Goal: Find contact information: Find contact information

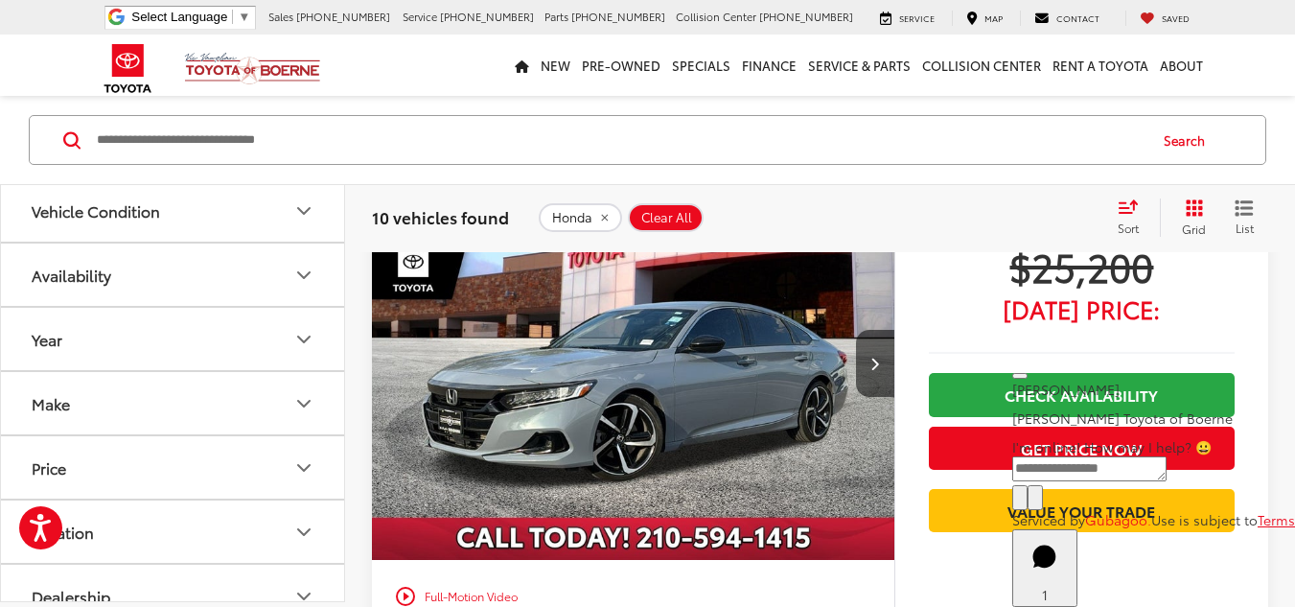
scroll to position [940, 0]
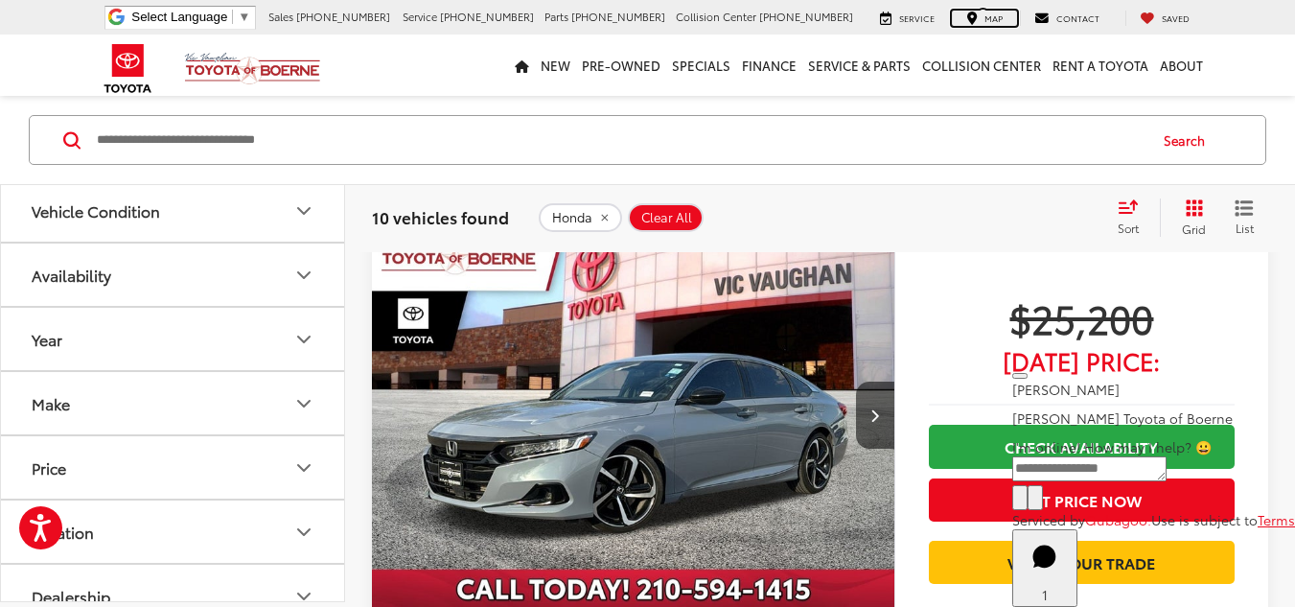
click at [987, 16] on div "Map" at bounding box center [984, 18] width 65 height 15
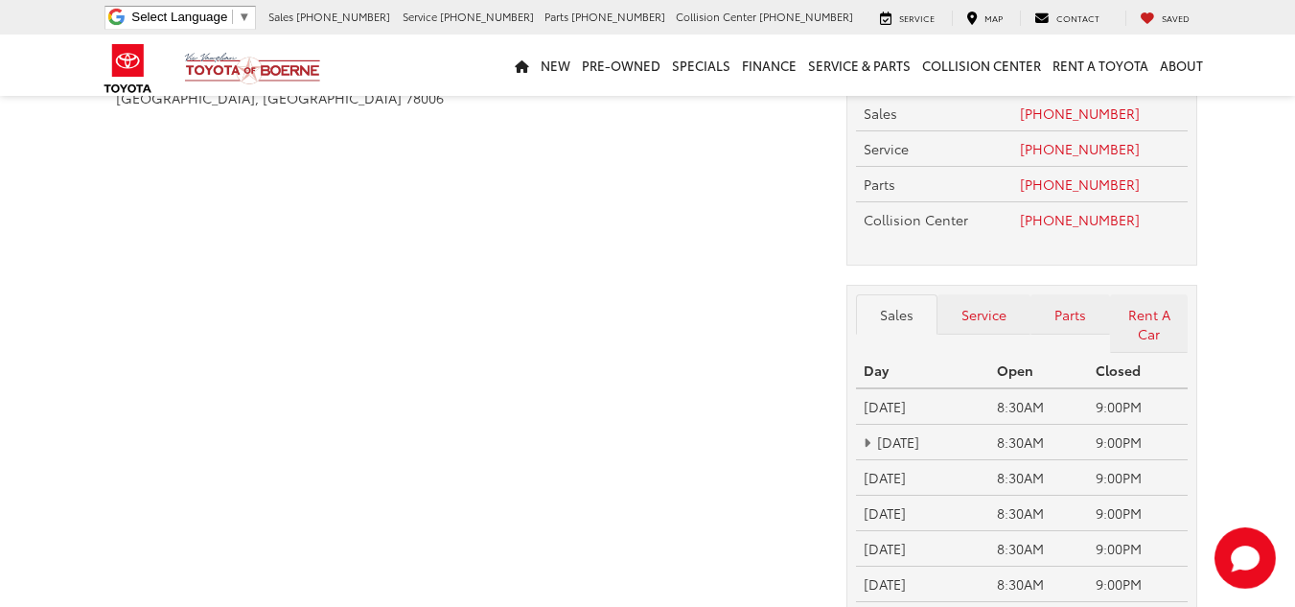
scroll to position [96, 0]
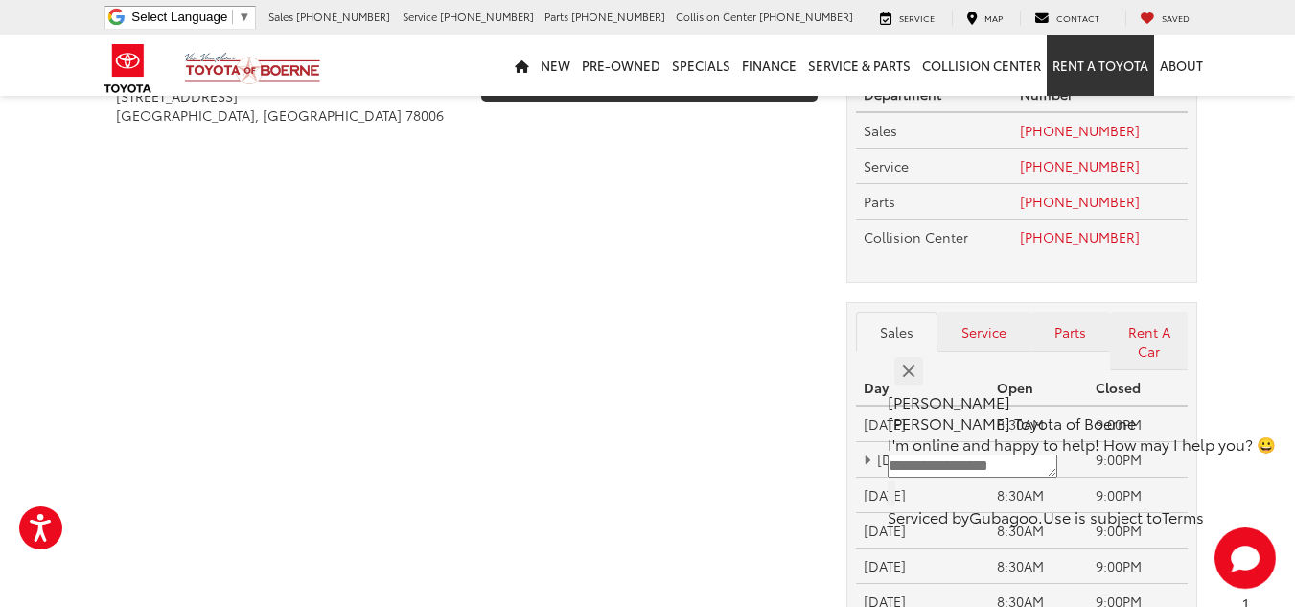
click at [1111, 72] on link "Rent a Toyota" at bounding box center [1100, 65] width 107 height 61
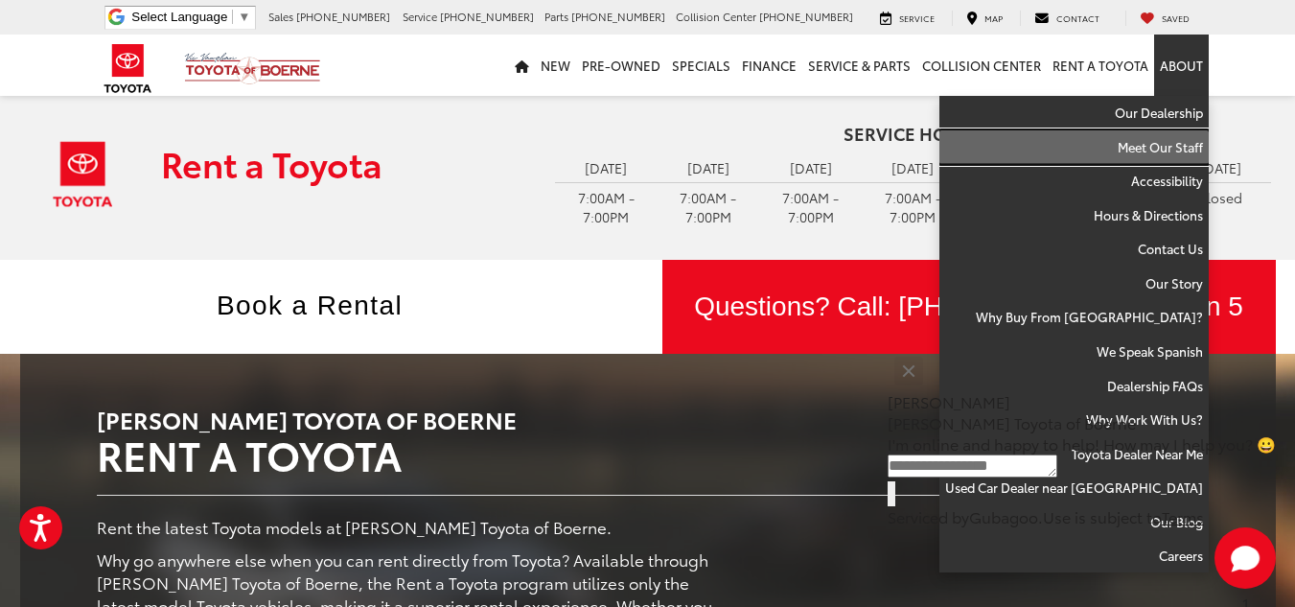
click at [1163, 131] on link "Meet Our Staff" at bounding box center [1074, 147] width 269 height 35
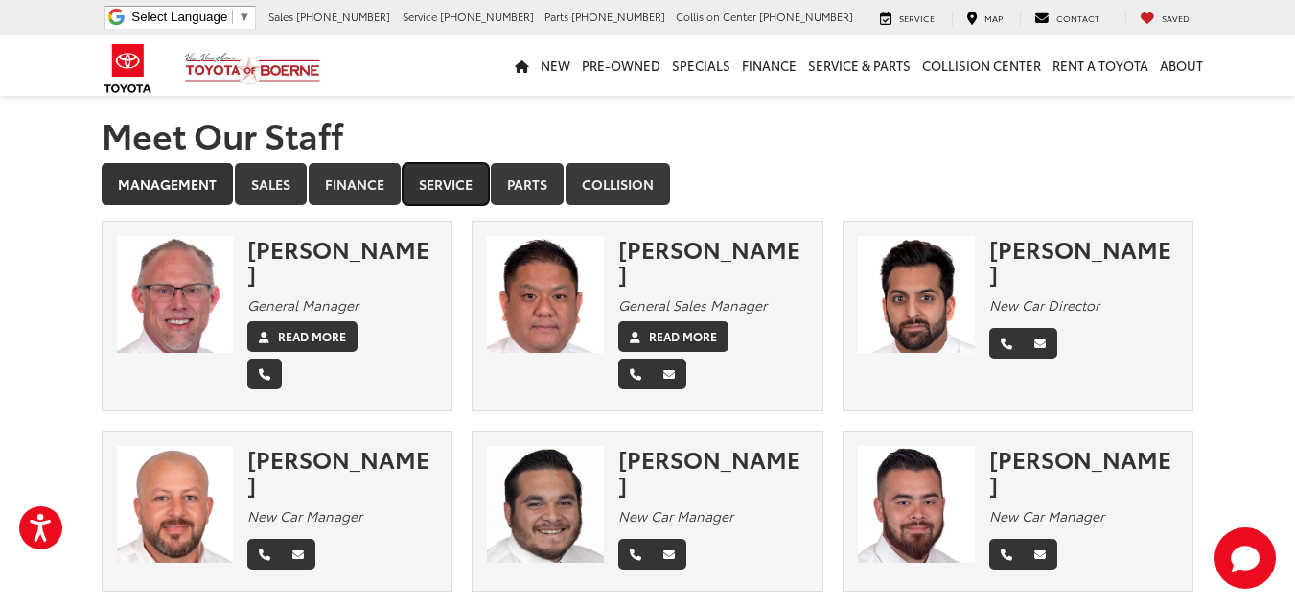
click at [413, 178] on link "Service" at bounding box center [446, 184] width 86 height 42
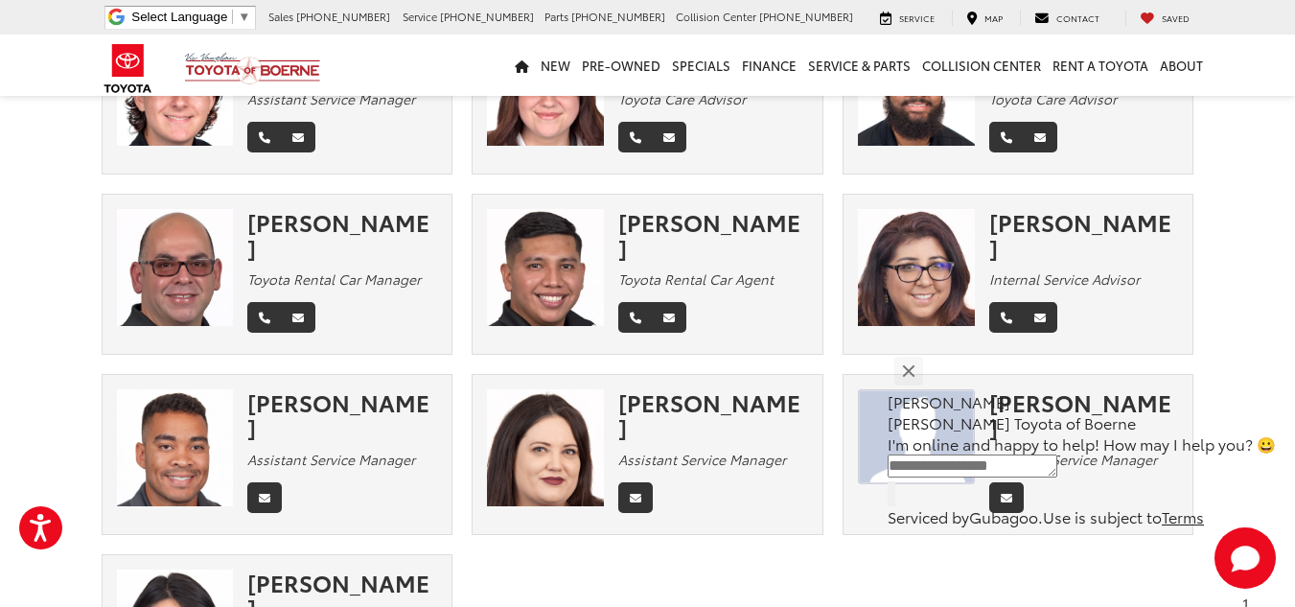
scroll to position [1150, 0]
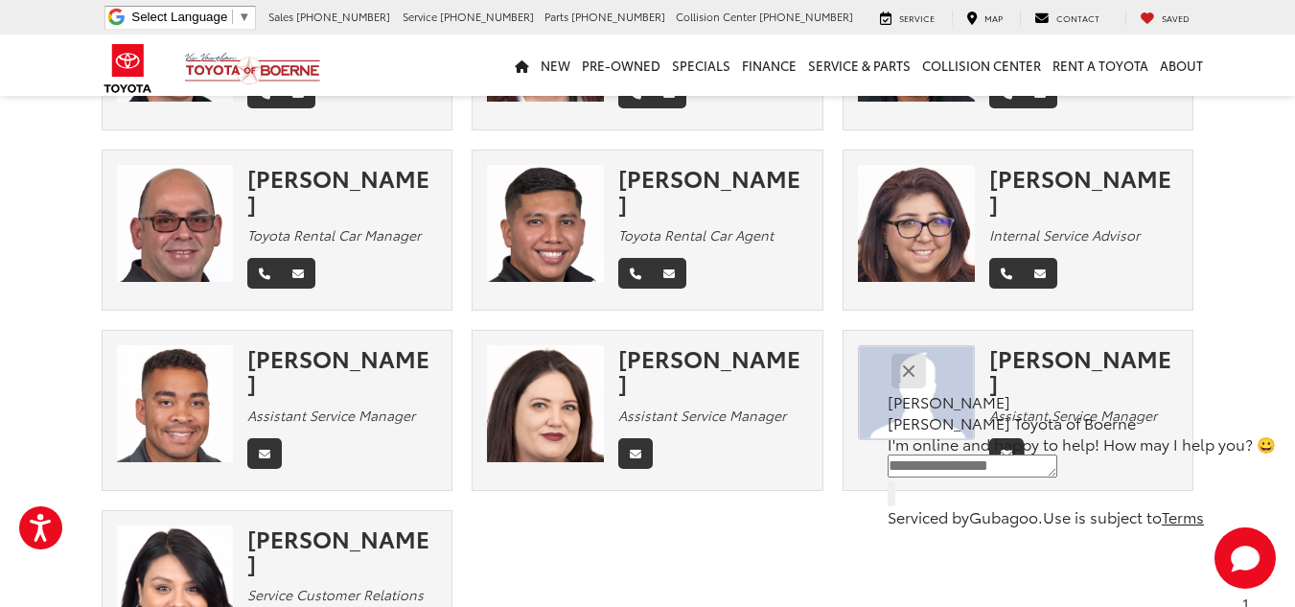
click at [929, 377] on button "Close" at bounding box center [908, 370] width 41 height 41
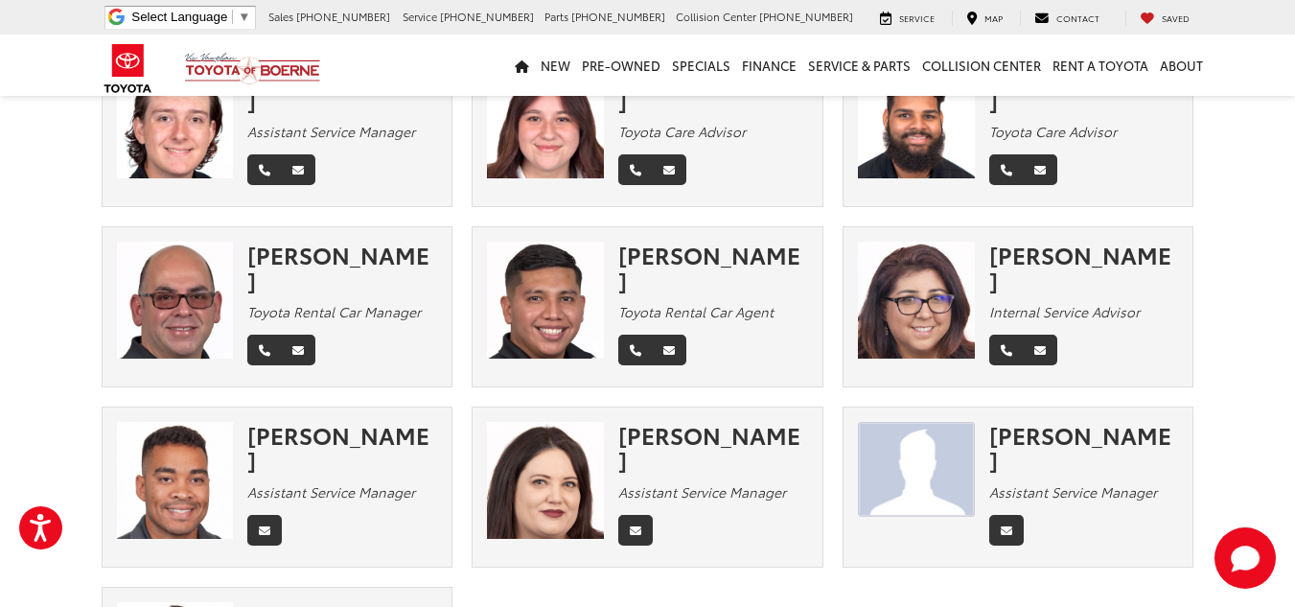
scroll to position [1055, 0]
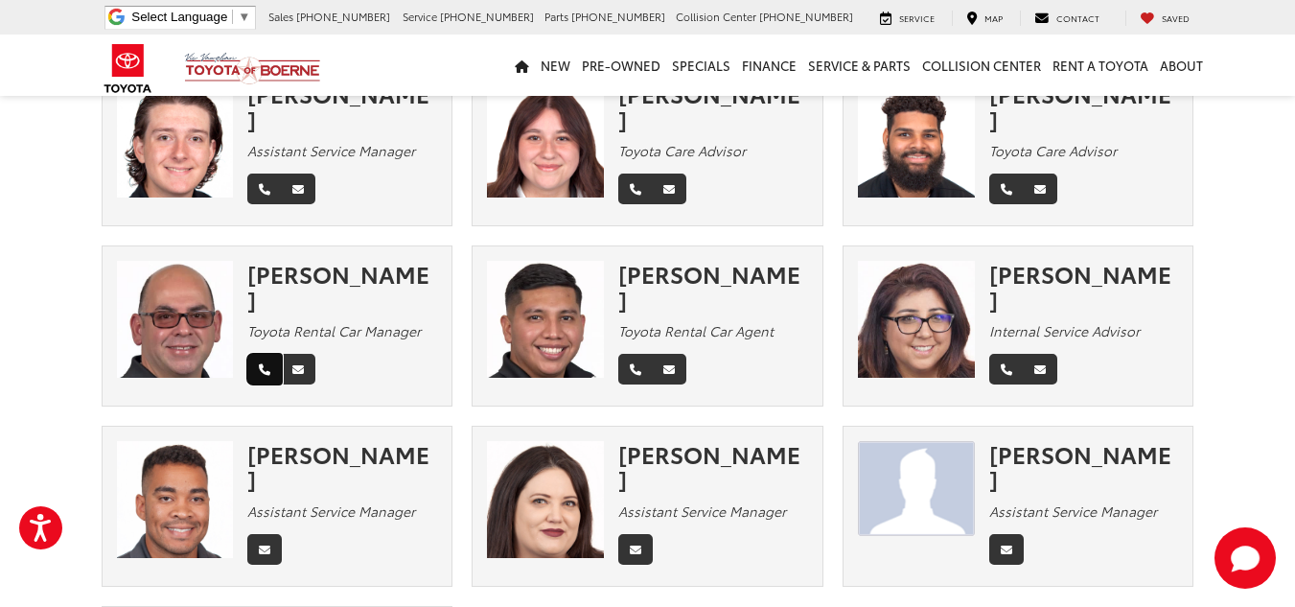
click at [274, 354] on link "Phone" at bounding box center [264, 369] width 35 height 31
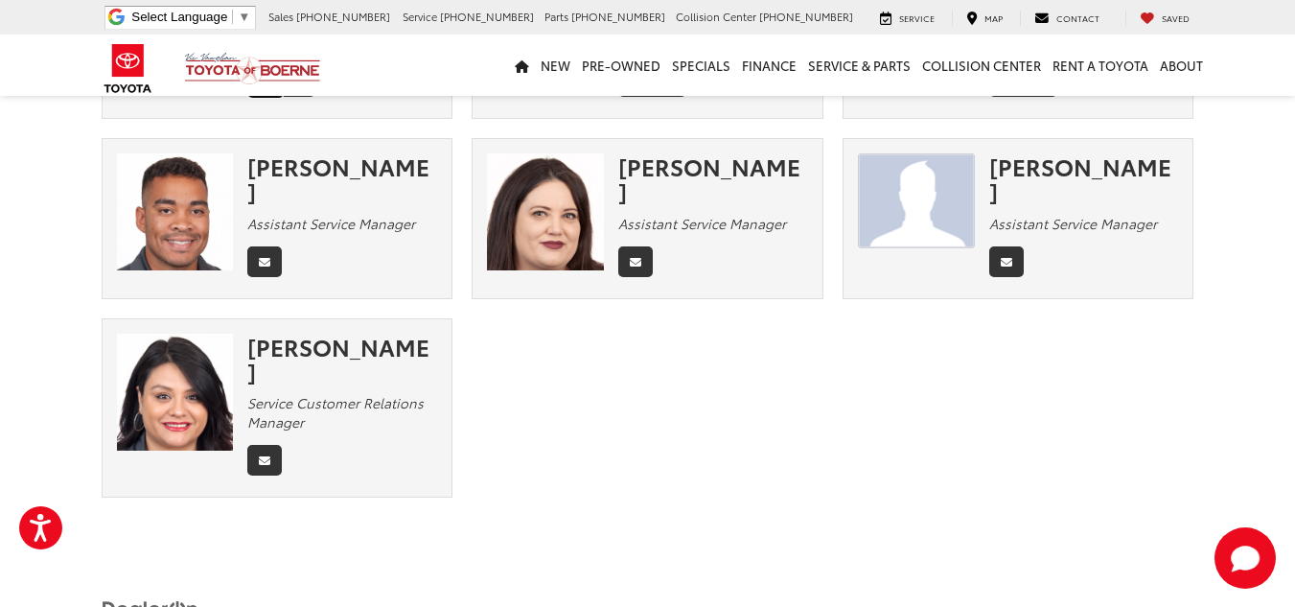
scroll to position [1352, 0]
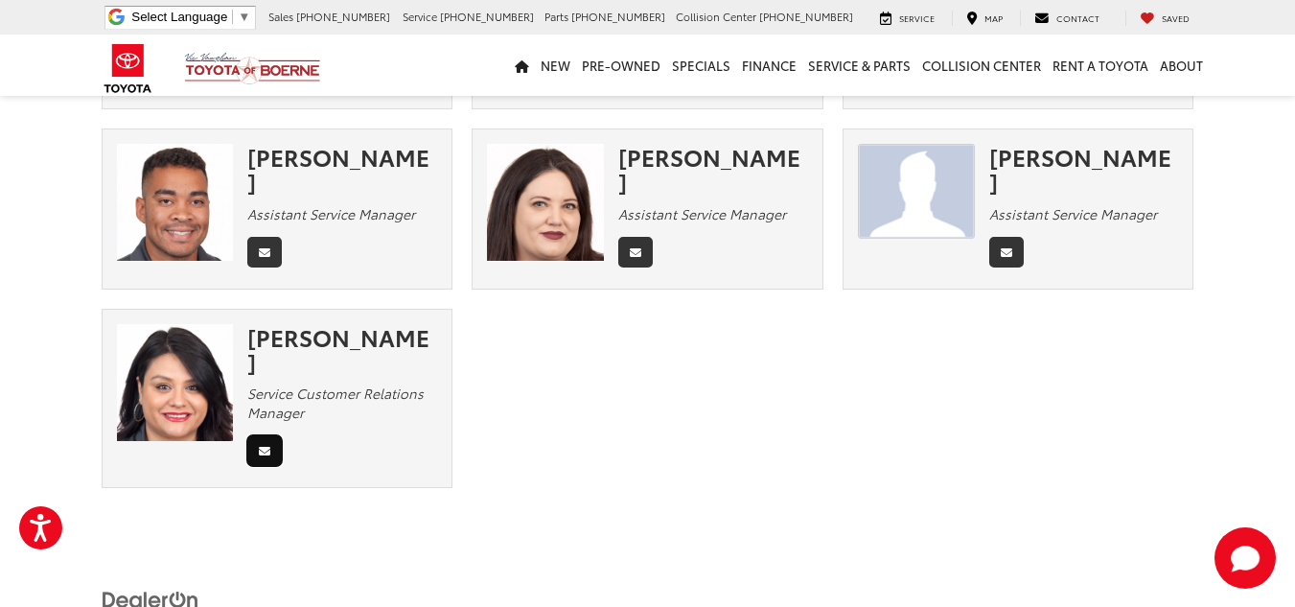
click at [252, 435] on link "Email" at bounding box center [264, 450] width 35 height 31
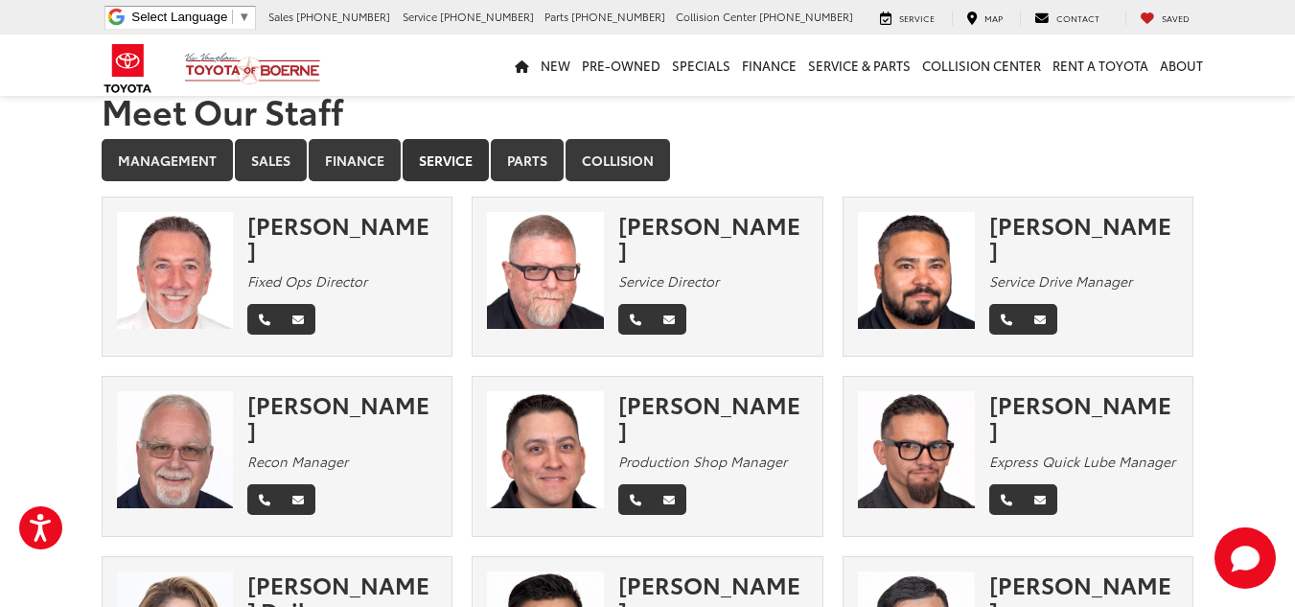
scroll to position [10, 0]
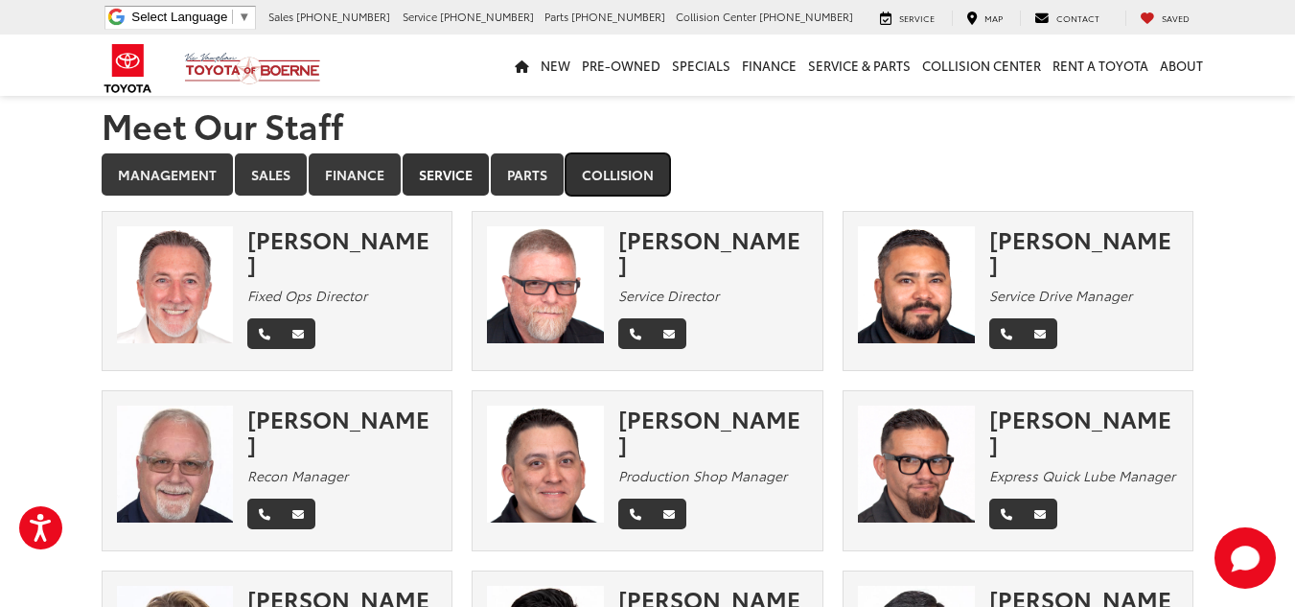
click at [624, 180] on link "Collision" at bounding box center [618, 174] width 104 height 42
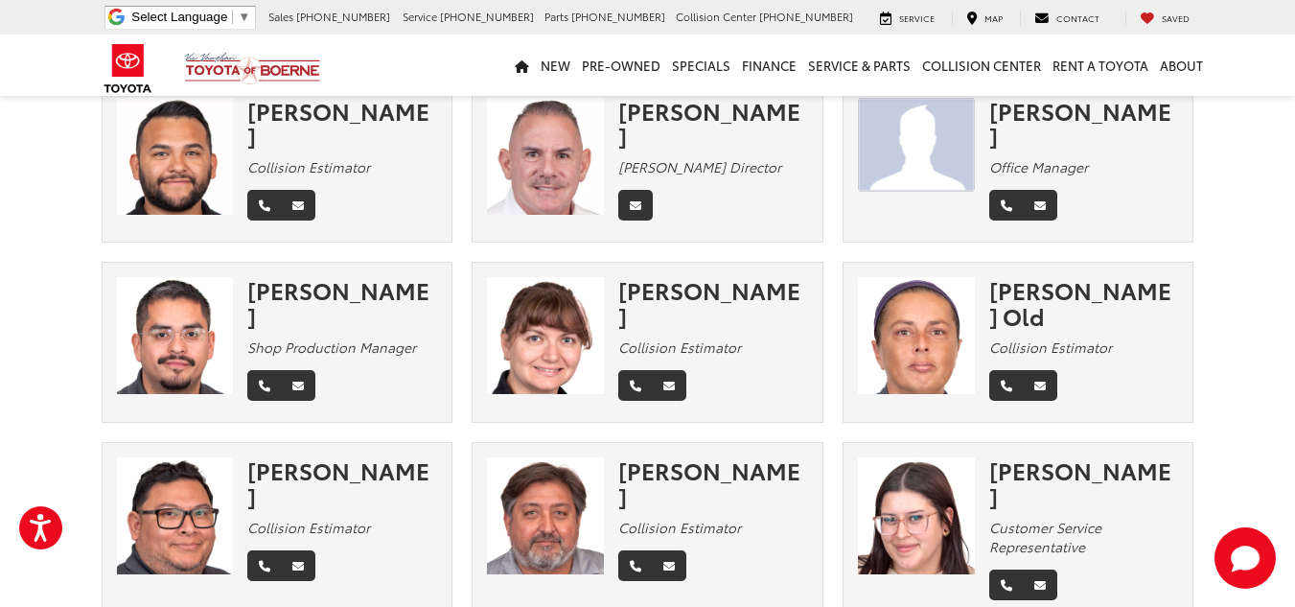
scroll to position [0, 0]
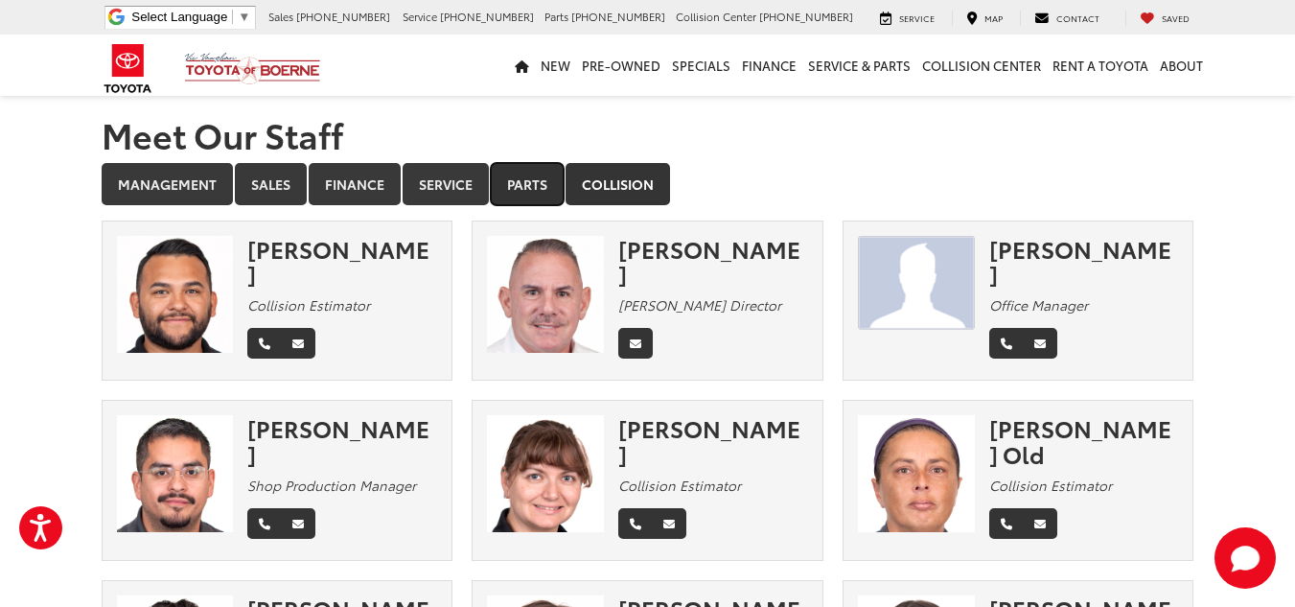
click at [498, 192] on link "Parts" at bounding box center [527, 184] width 73 height 42
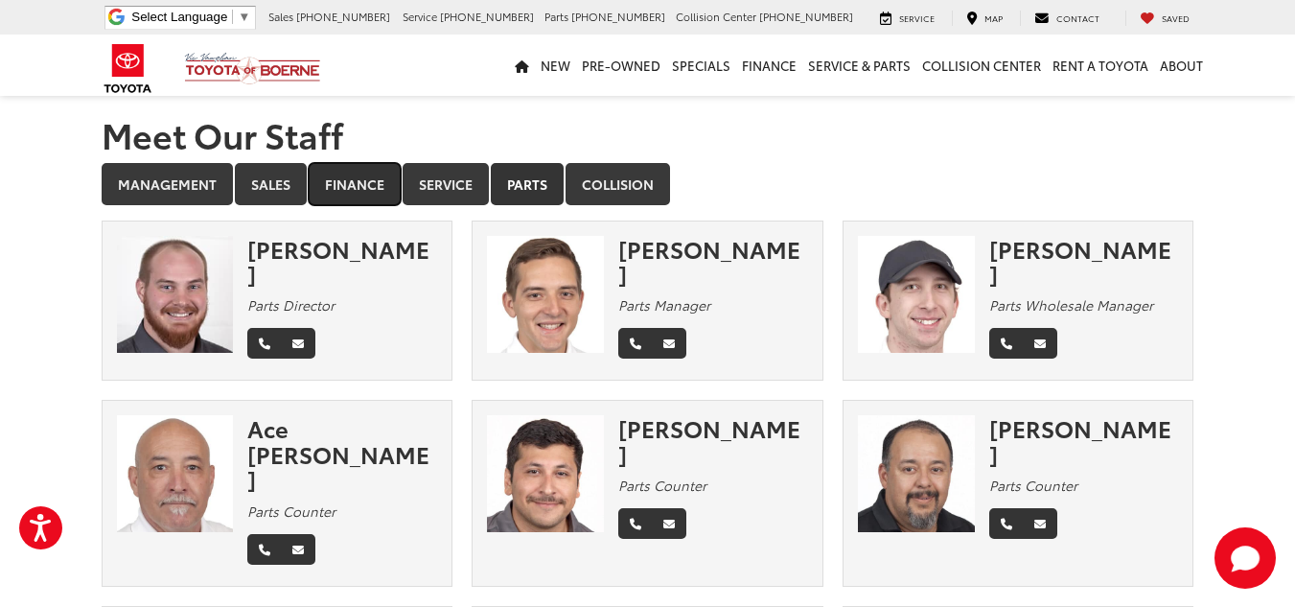
click at [367, 188] on link "Finance" at bounding box center [355, 184] width 92 height 42
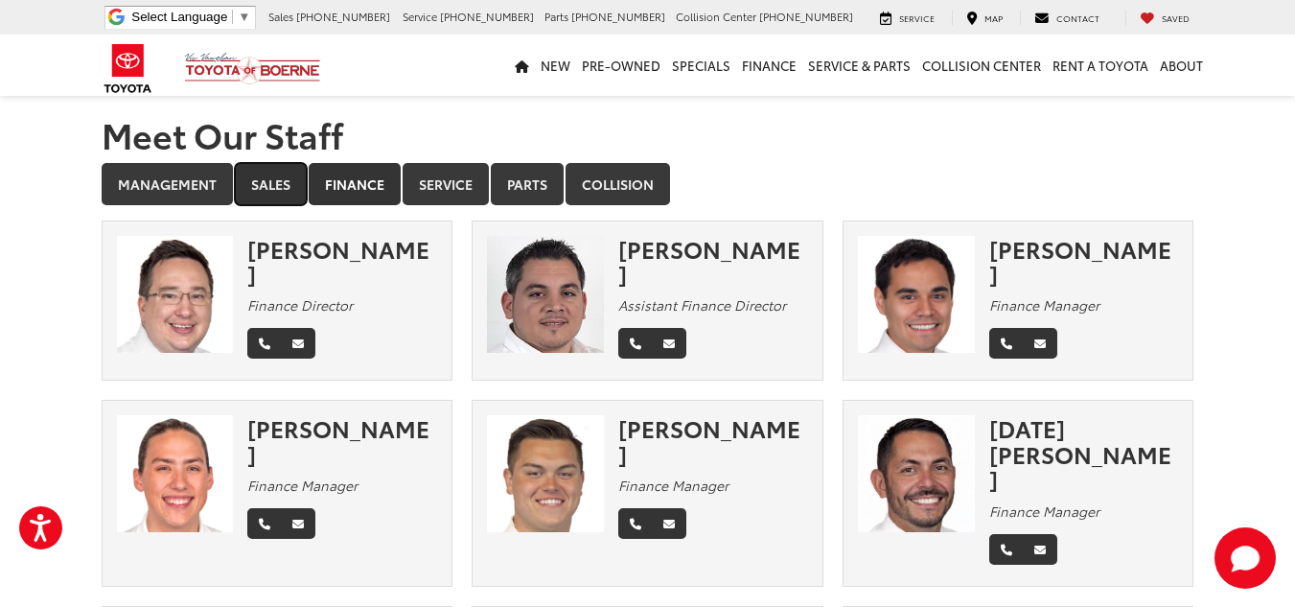
click at [264, 184] on link "Sales" at bounding box center [271, 184] width 72 height 42
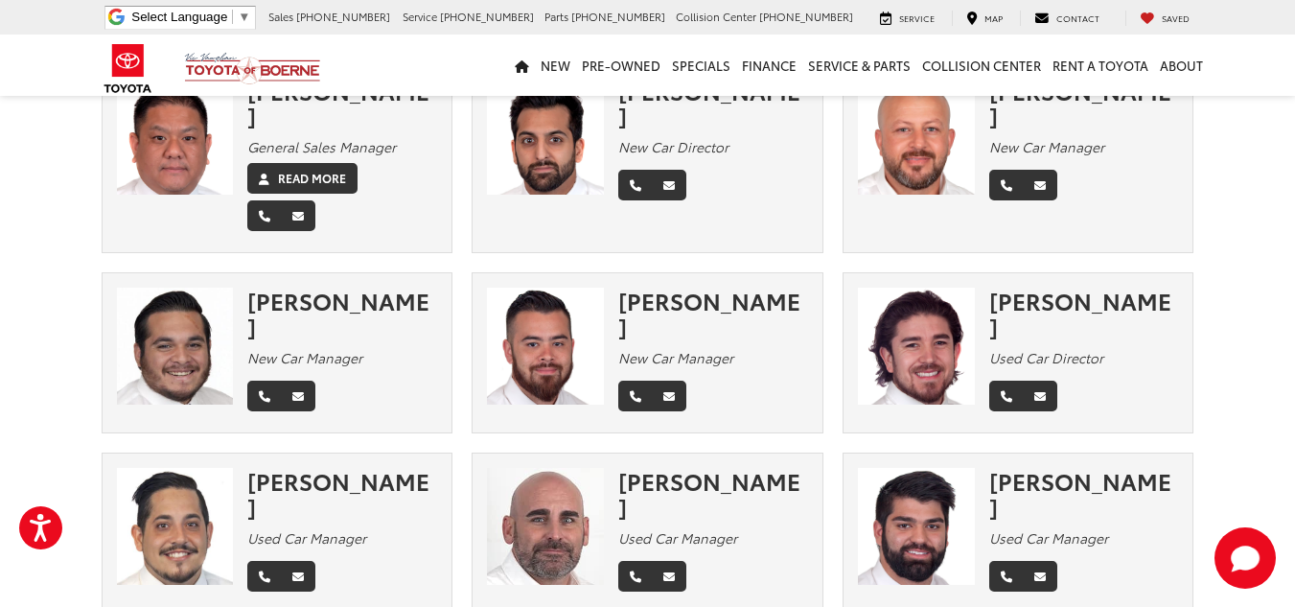
scroll to position [192, 0]
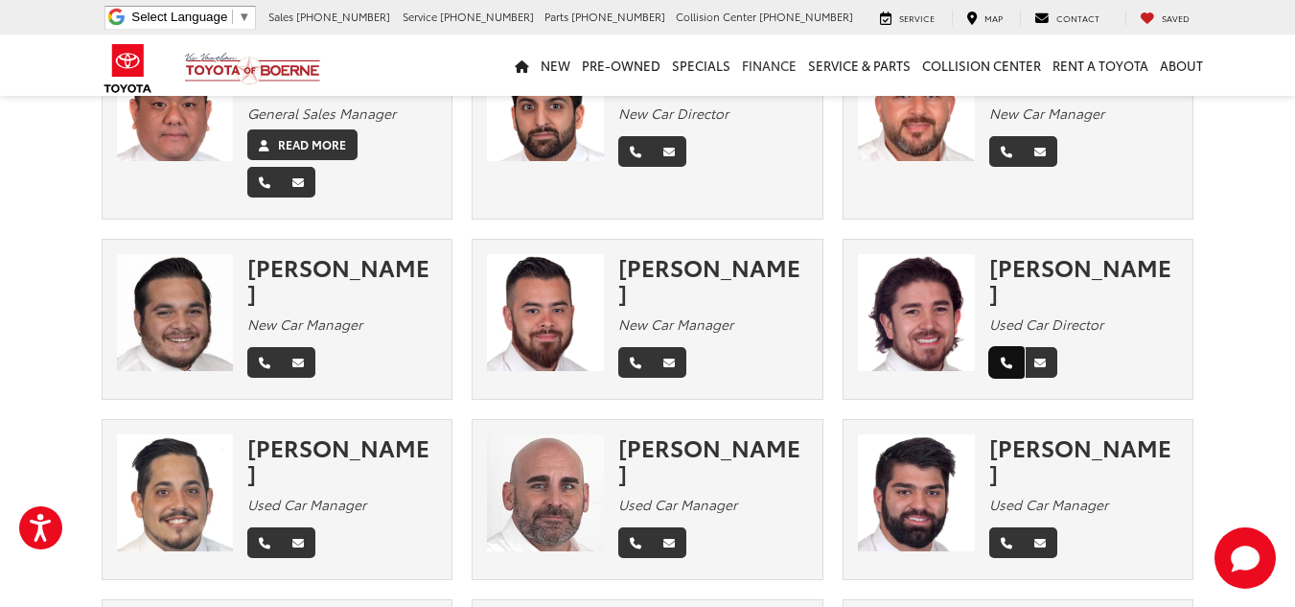
drag, startPoint x: 1001, startPoint y: 317, endPoint x: 799, endPoint y: 95, distance: 300.7
click at [1001, 358] on icon "Phone" at bounding box center [1007, 364] width 12 height 12
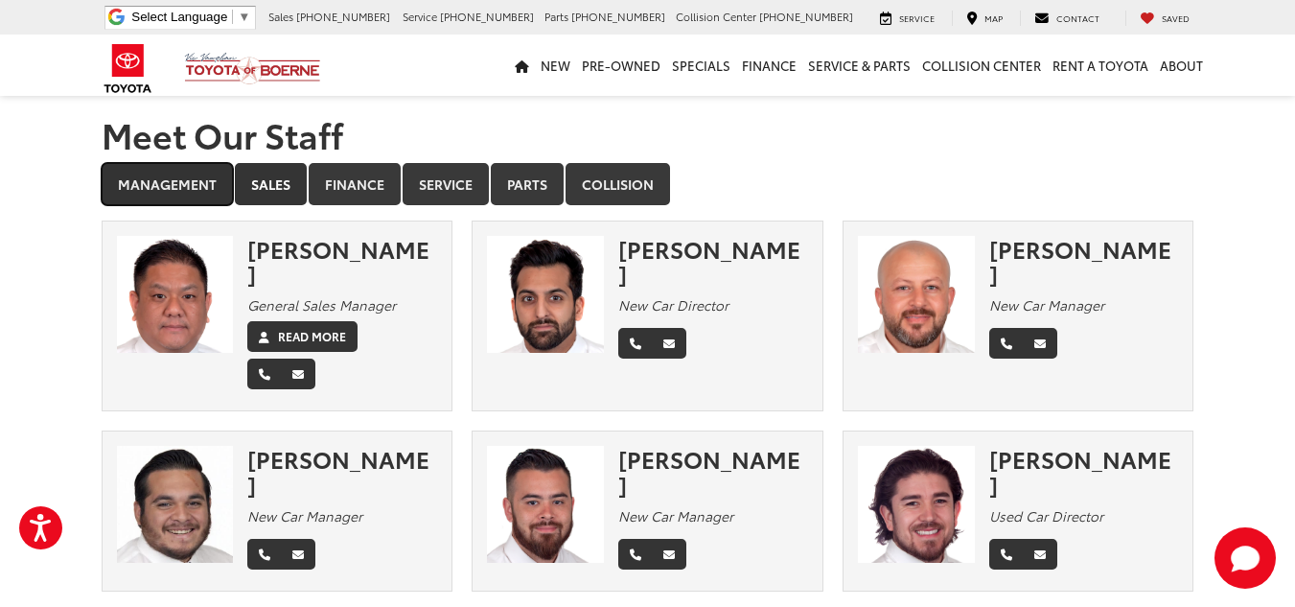
click at [207, 175] on link "Management" at bounding box center [167, 184] width 131 height 42
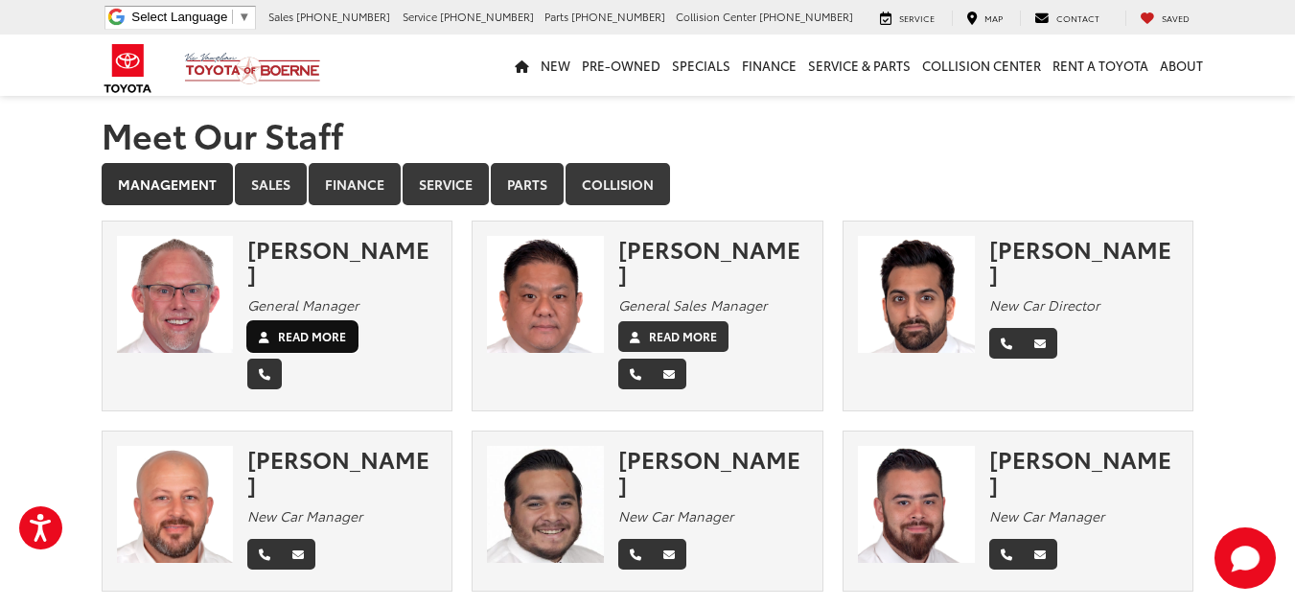
click at [280, 328] on label "Read More" at bounding box center [312, 336] width 68 height 17
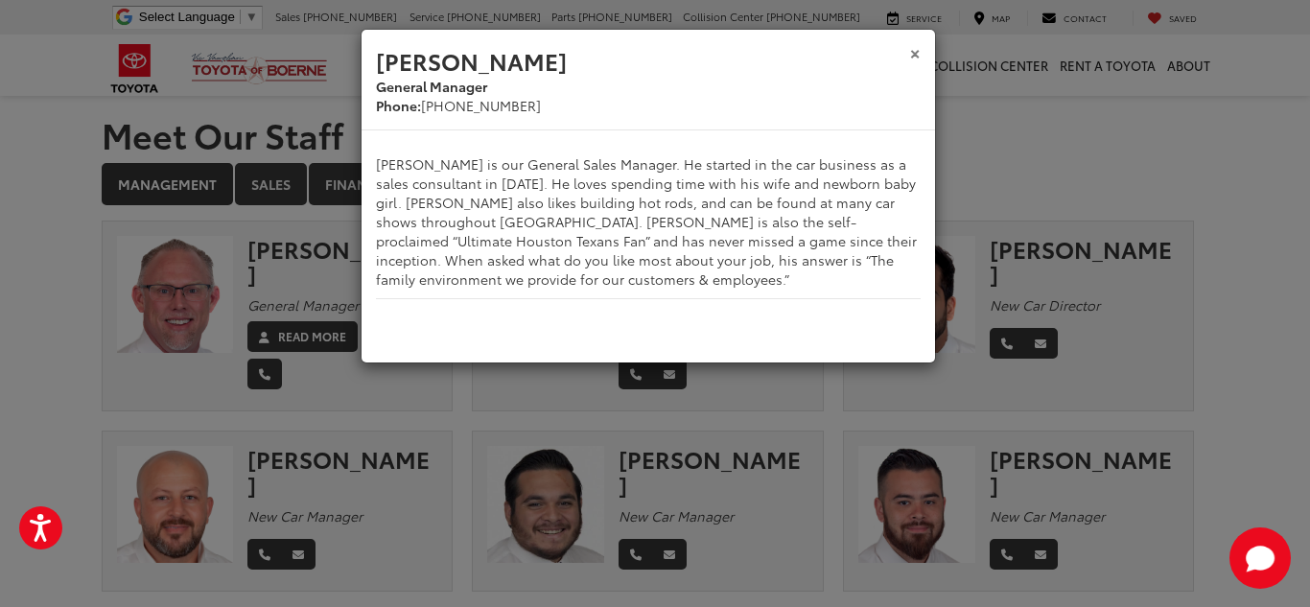
click at [918, 53] on button "×" at bounding box center [915, 52] width 12 height 20
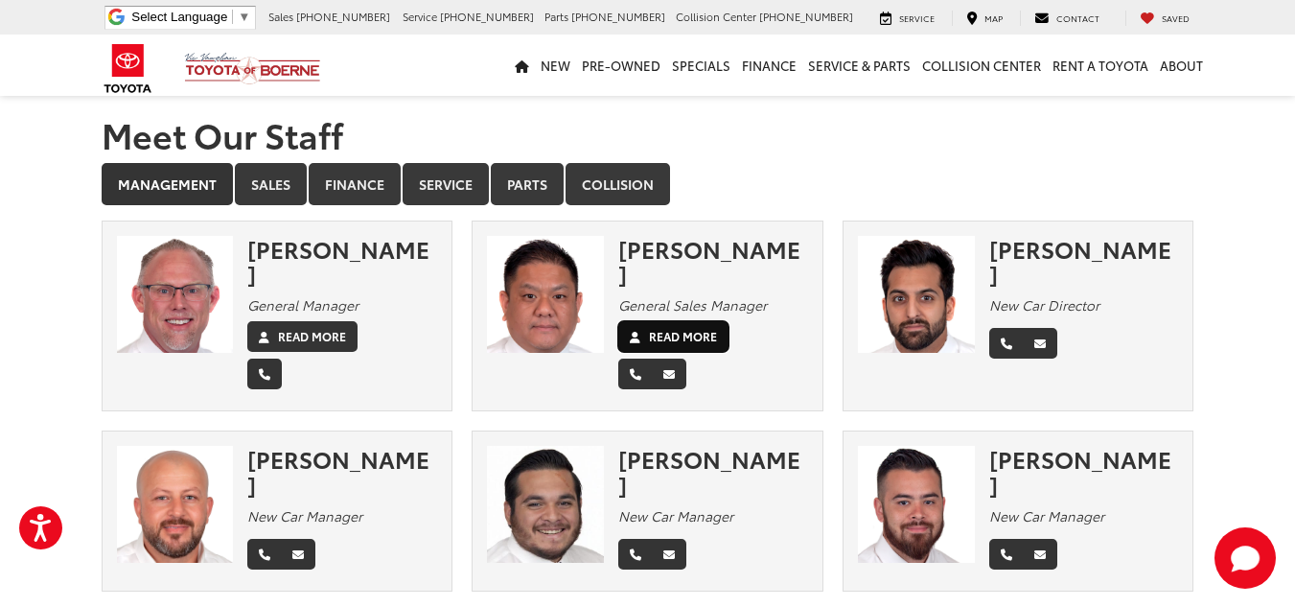
click at [632, 332] on icon at bounding box center [635, 338] width 11 height 12
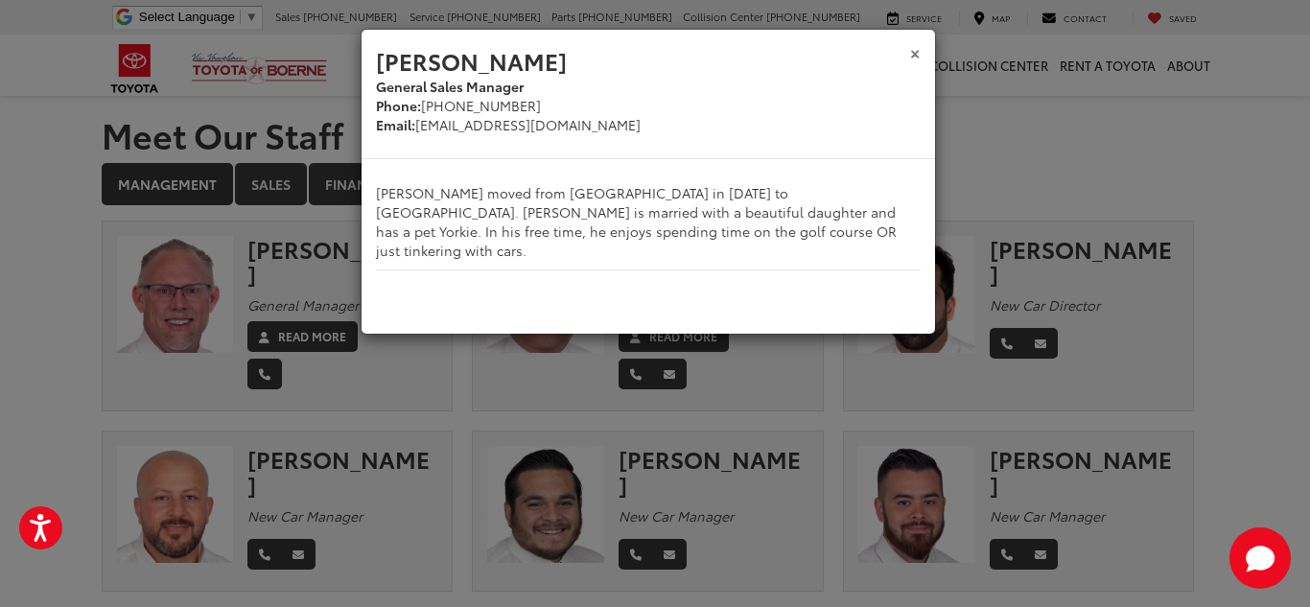
click at [917, 47] on button "×" at bounding box center [915, 52] width 12 height 20
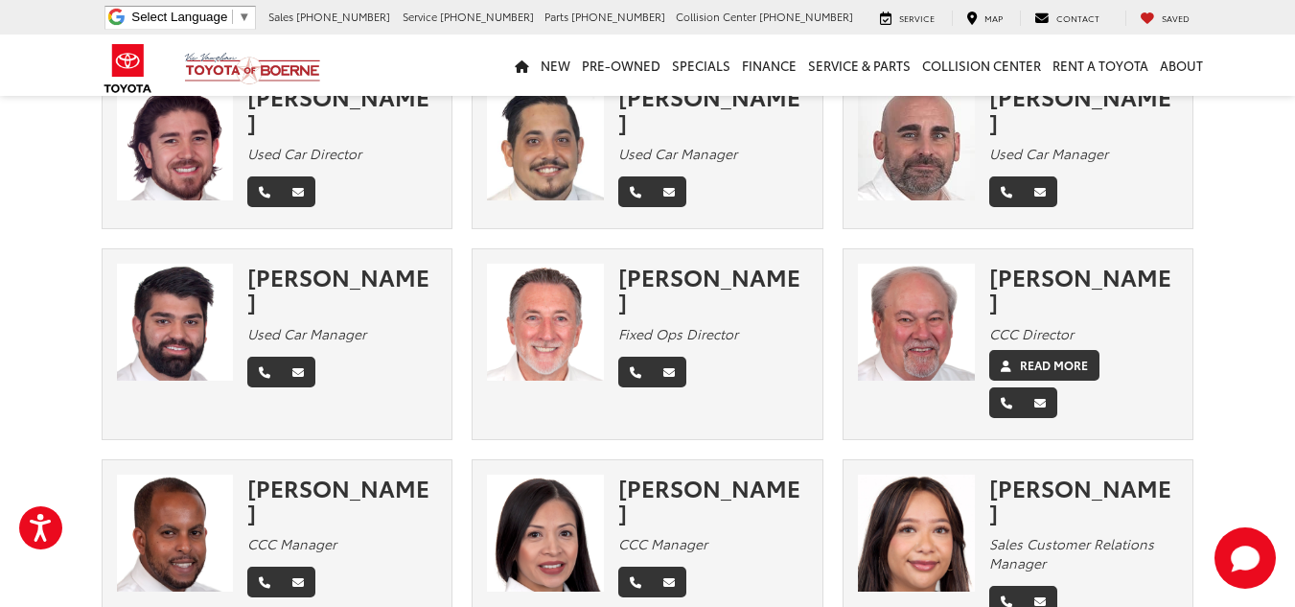
scroll to position [575, 0]
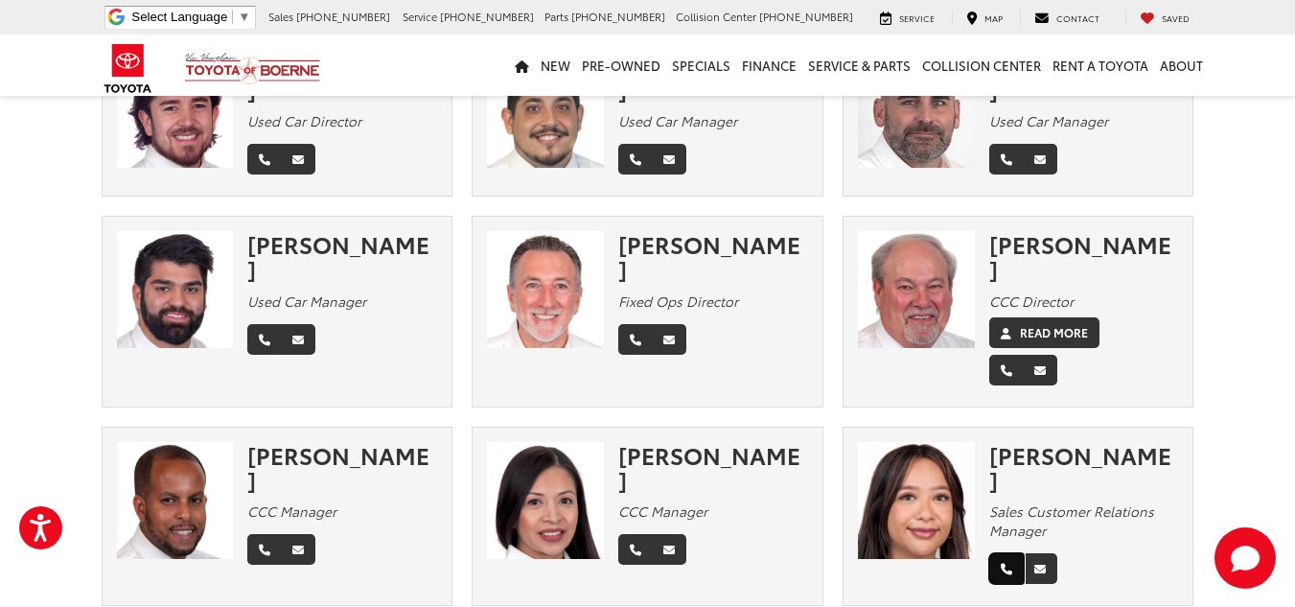
click at [1000, 553] on link "Phone" at bounding box center [1006, 568] width 35 height 31
click at [1066, 442] on div "Trinity Vasquez" at bounding box center [1084, 467] width 190 height 51
click at [745, 448] on div "Perla Harvey CCC Manager" at bounding box center [720, 507] width 204 height 130
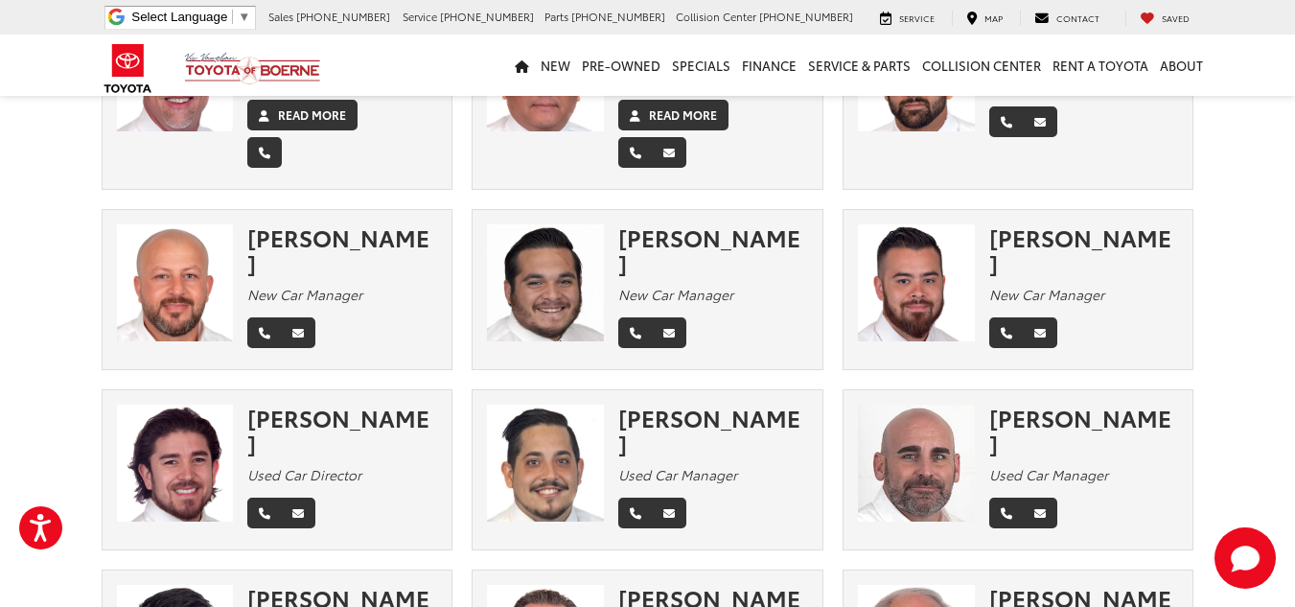
scroll to position [0, 0]
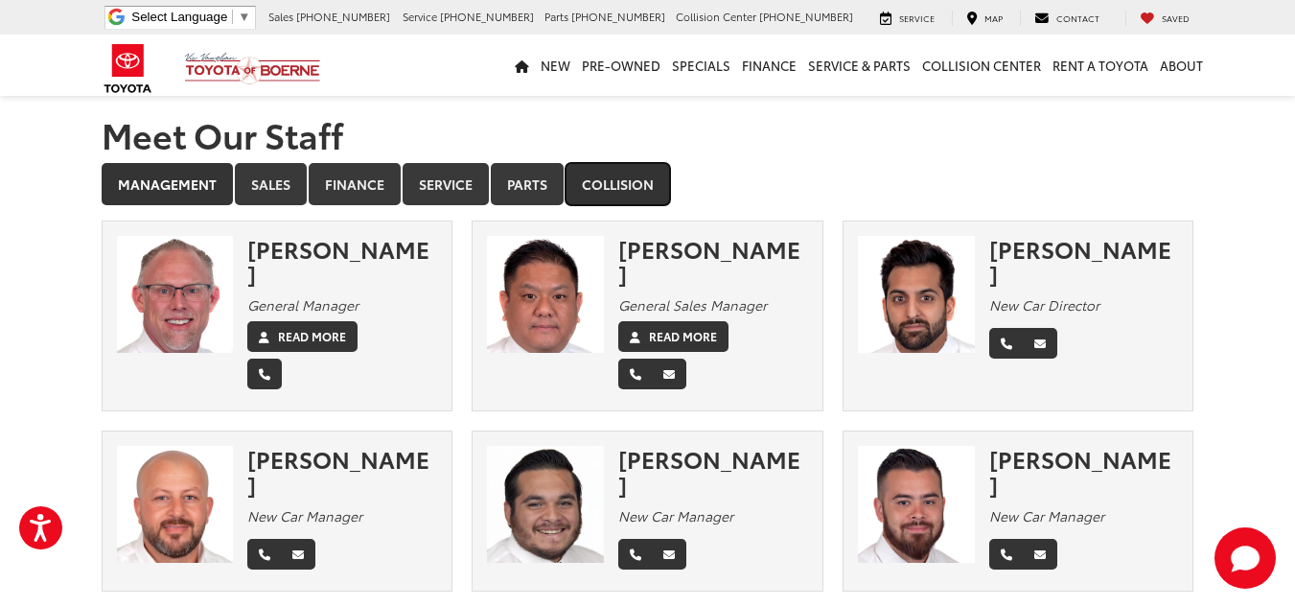
click at [649, 174] on link "Collision" at bounding box center [618, 184] width 104 height 42
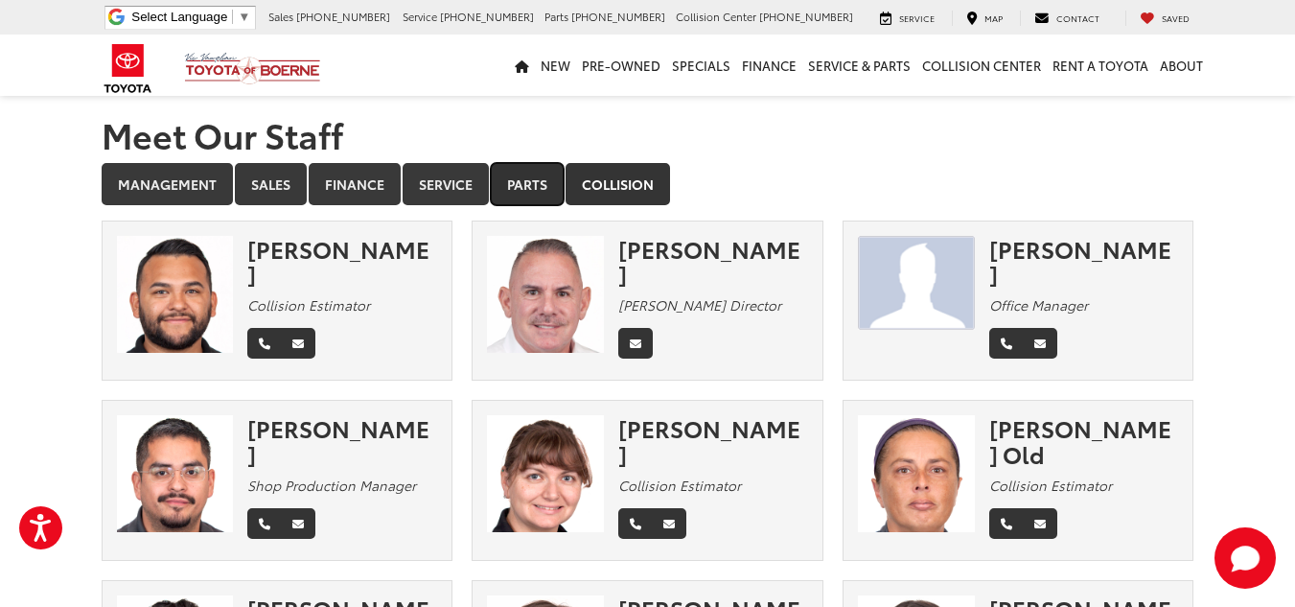
click at [500, 190] on link "Parts" at bounding box center [527, 184] width 73 height 42
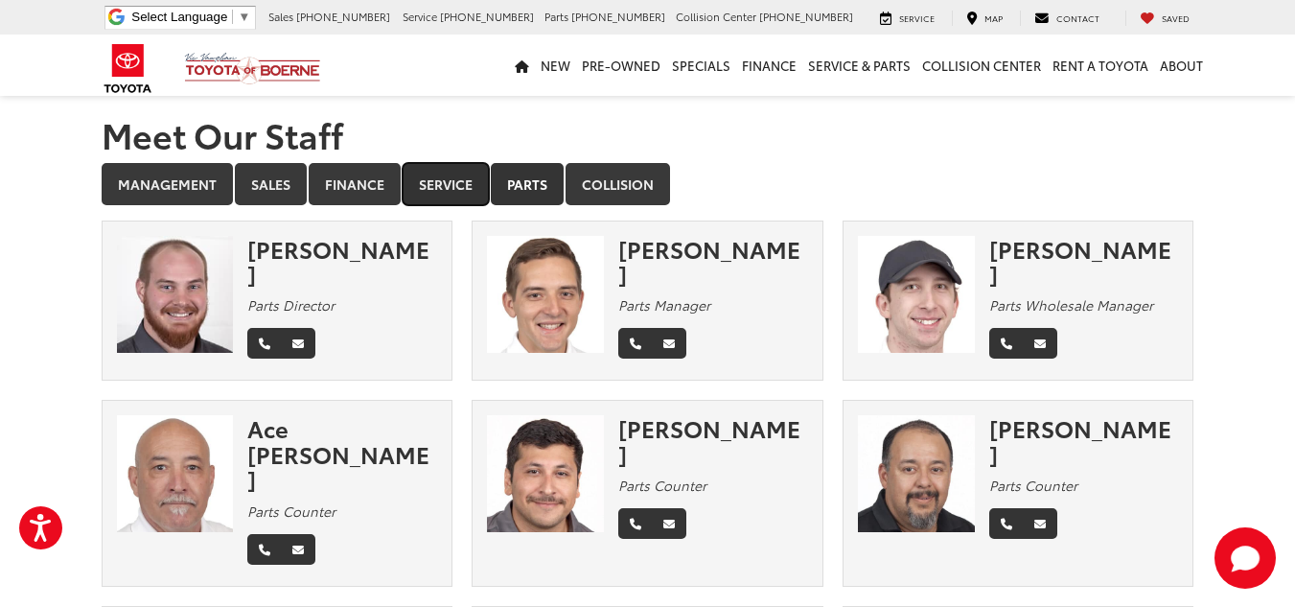
click at [419, 190] on link "Service" at bounding box center [446, 184] width 86 height 42
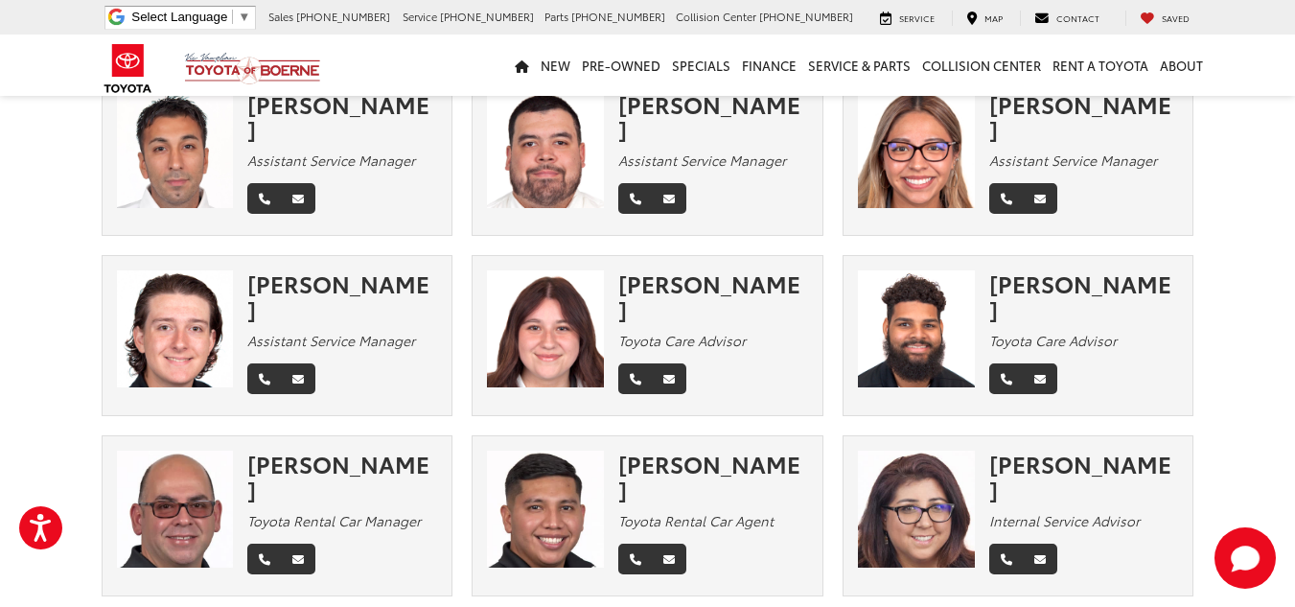
scroll to position [959, 0]
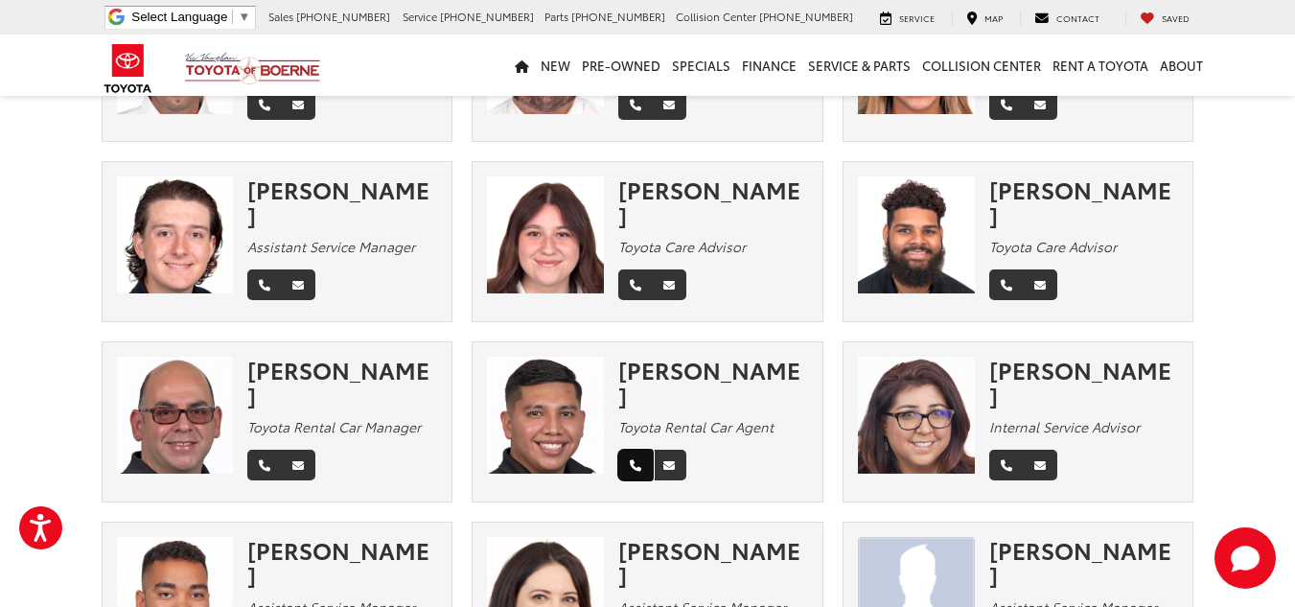
click at [622, 450] on link "Phone" at bounding box center [635, 465] width 35 height 31
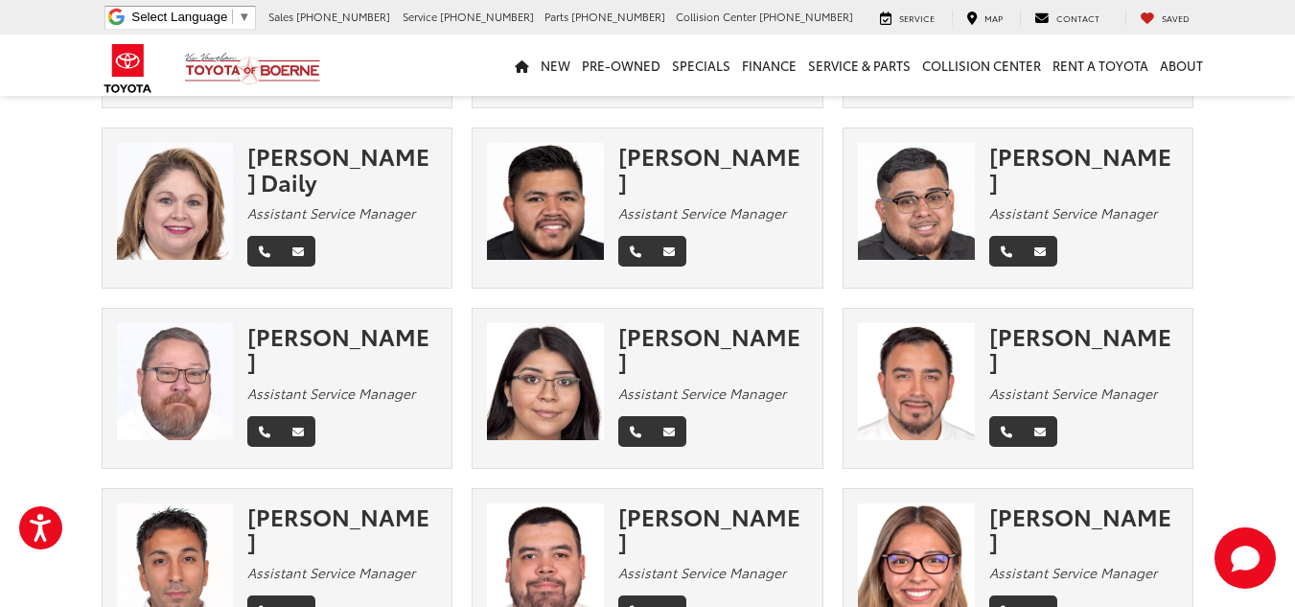
scroll to position [479, 0]
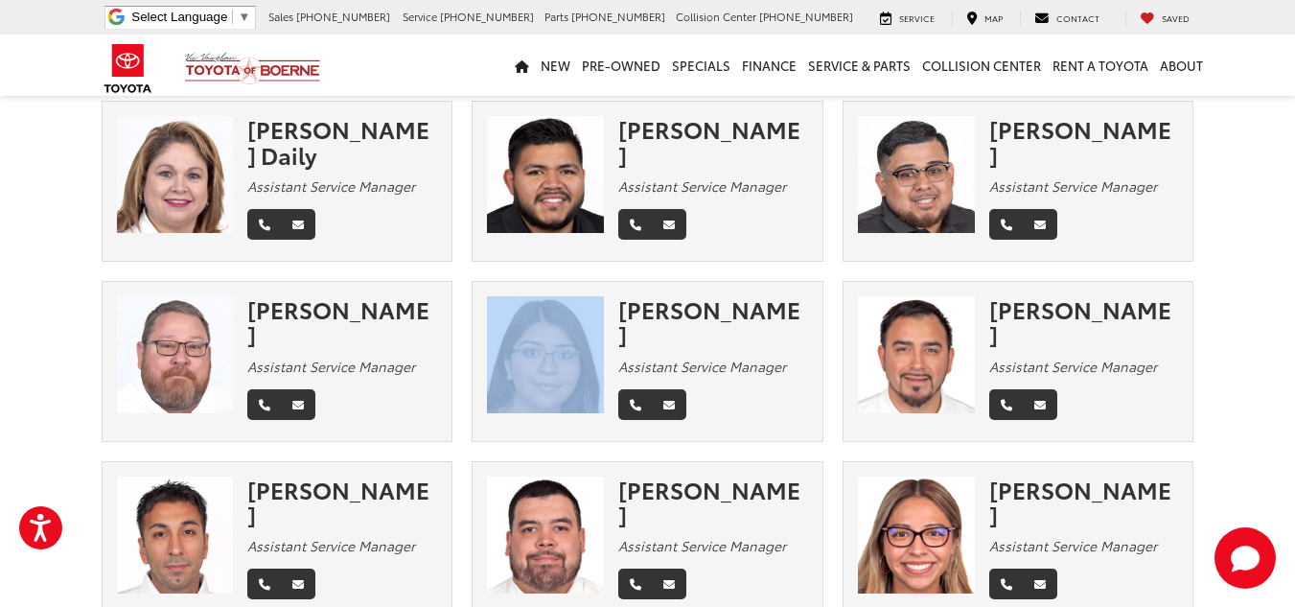
drag, startPoint x: 620, startPoint y: 271, endPoint x: 569, endPoint y: 268, distance: 50.9
click at [569, 296] on div "Esmeralda Hernandez Assistant Service Manager" at bounding box center [648, 361] width 350 height 130
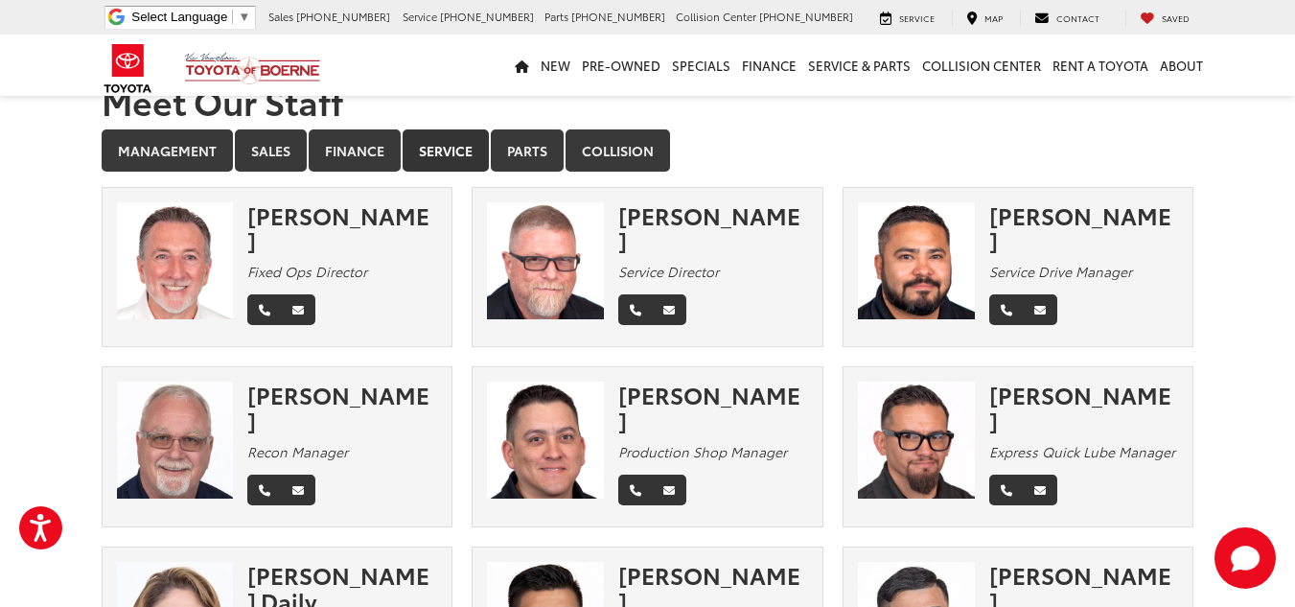
scroll to position [0, 0]
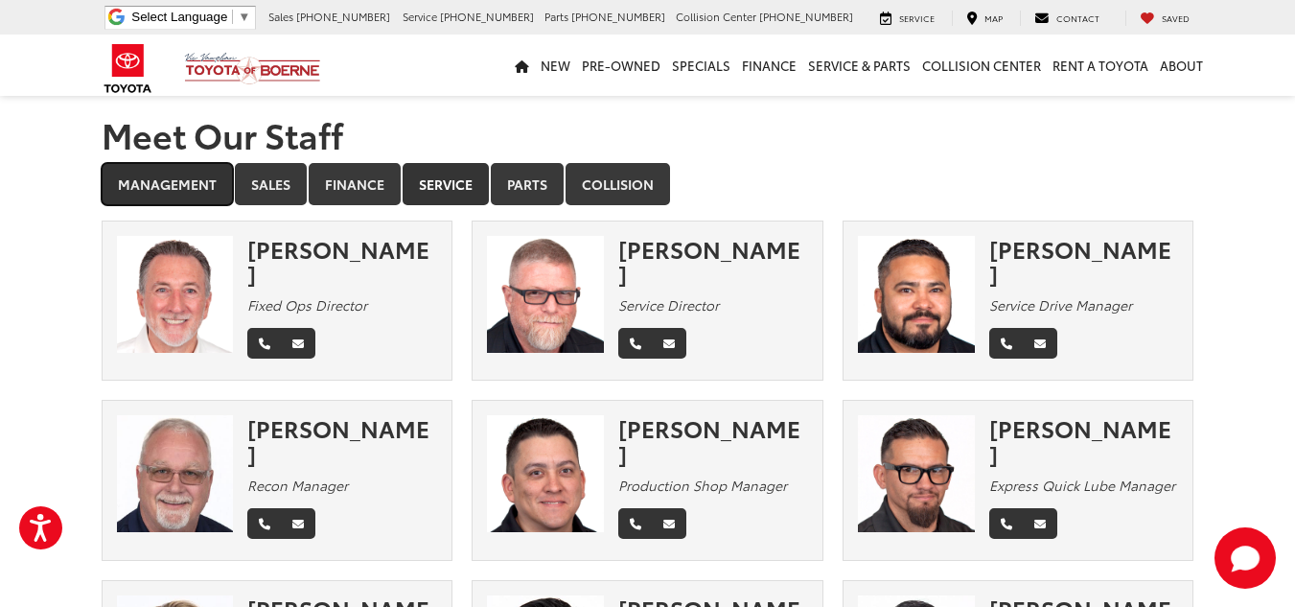
click at [151, 182] on link "Management" at bounding box center [167, 184] width 131 height 42
